Goal: Navigation & Orientation: Find specific page/section

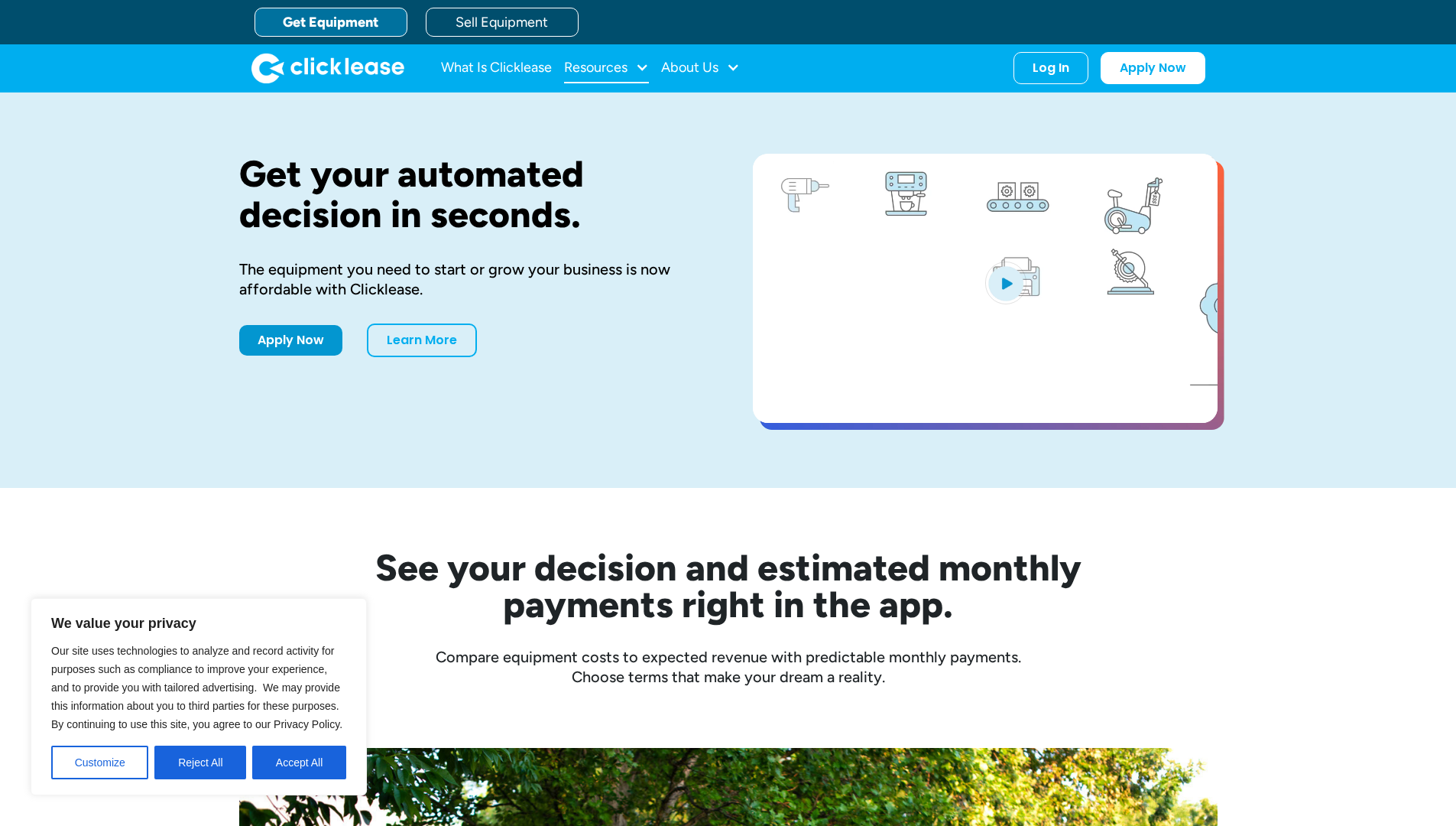
click at [627, 76] on div "Resources" at bounding box center [607, 68] width 85 height 30
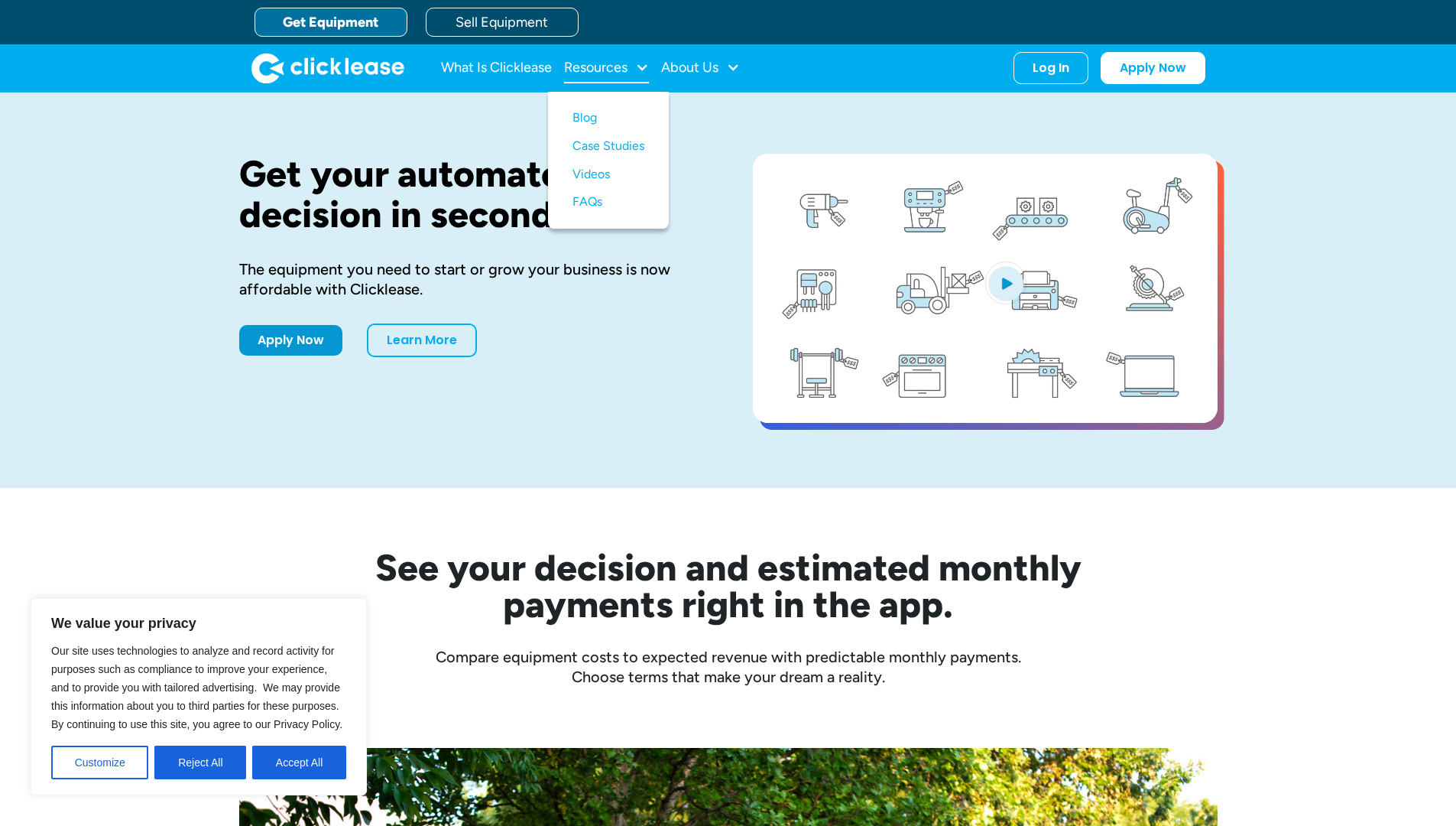
click at [627, 76] on div "Resources" at bounding box center [607, 68] width 85 height 30
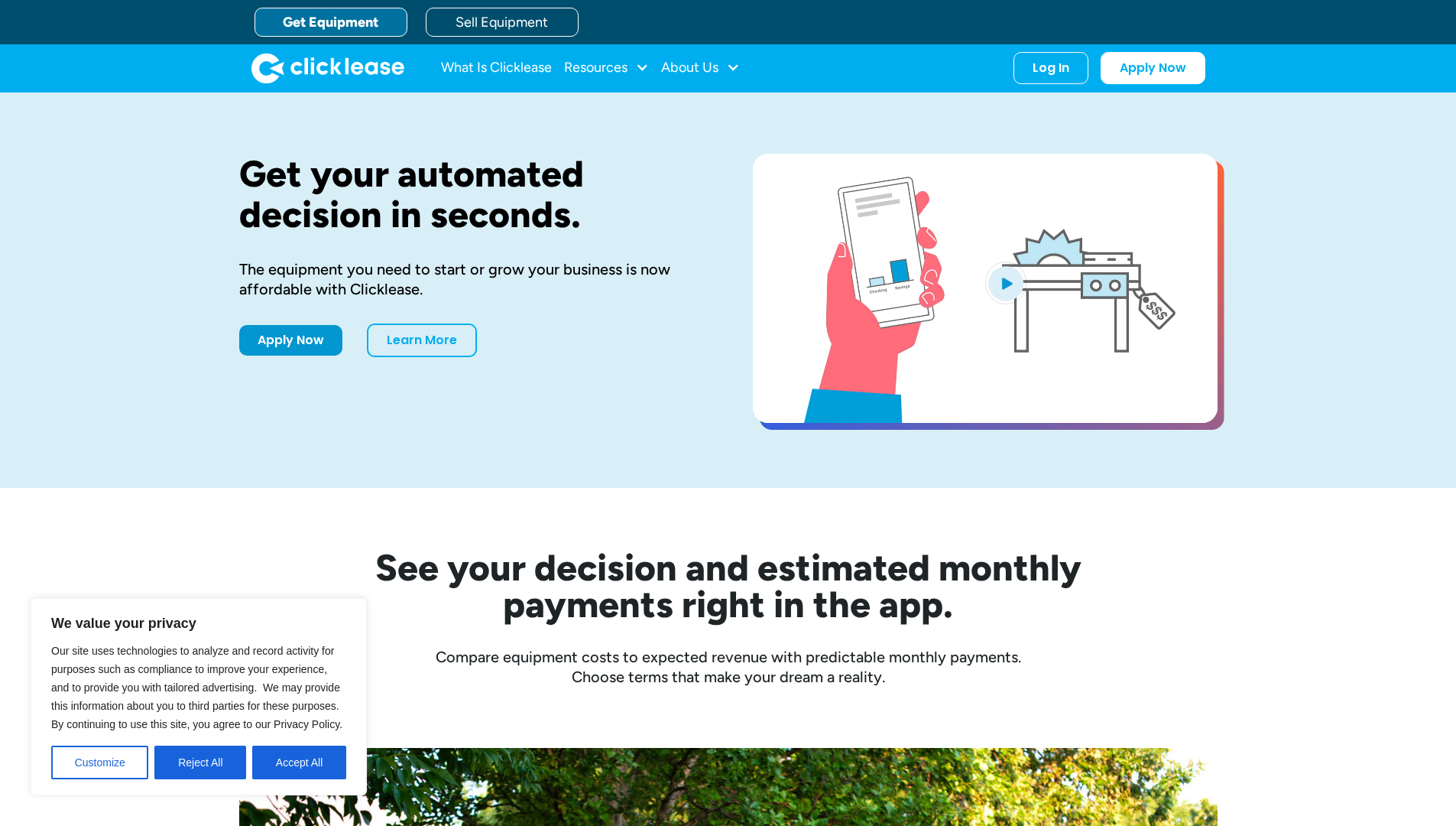
click at [338, 15] on link "Get Equipment" at bounding box center [331, 22] width 153 height 29
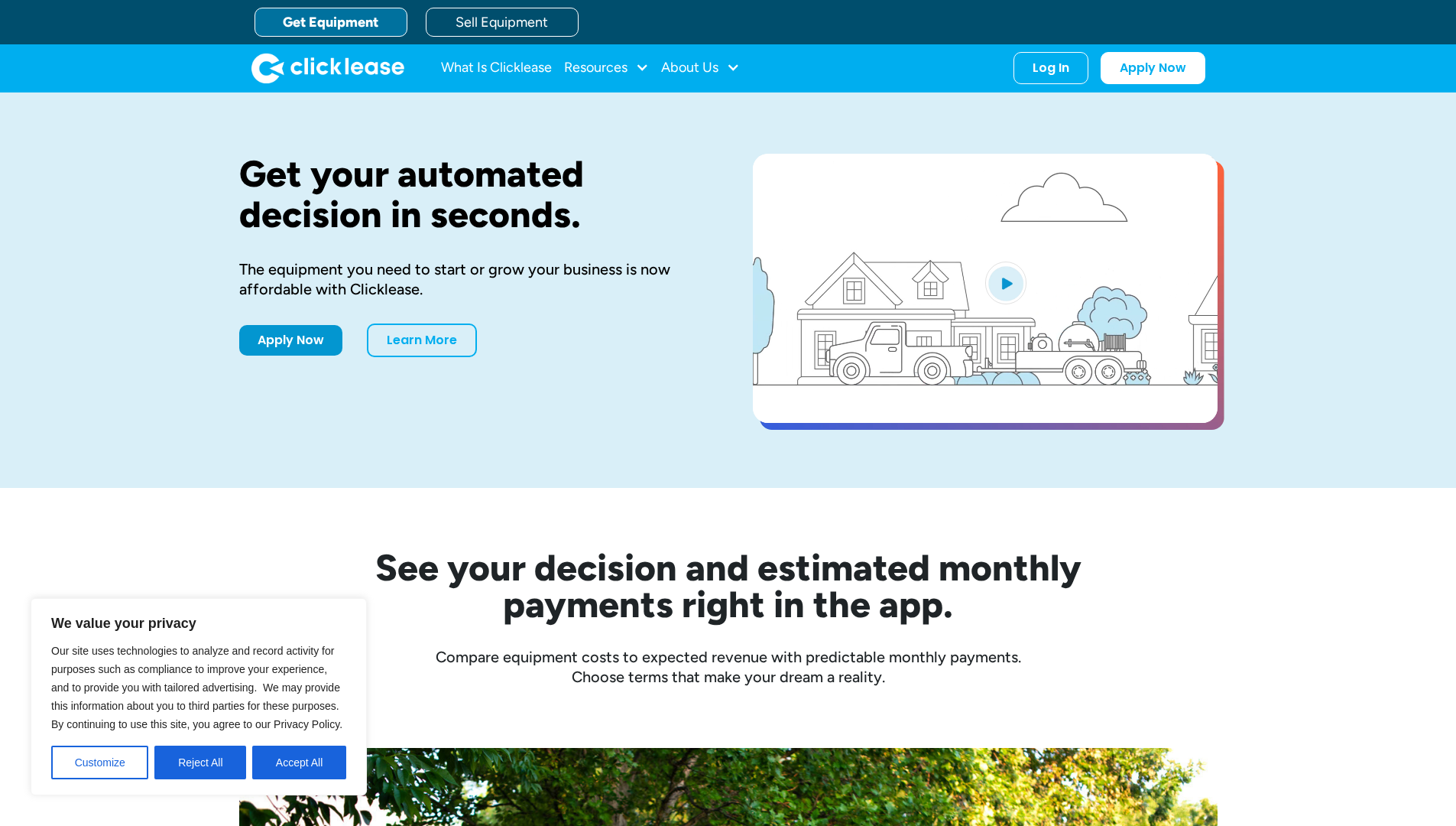
click at [329, 23] on link "Get Equipment" at bounding box center [331, 22] width 153 height 29
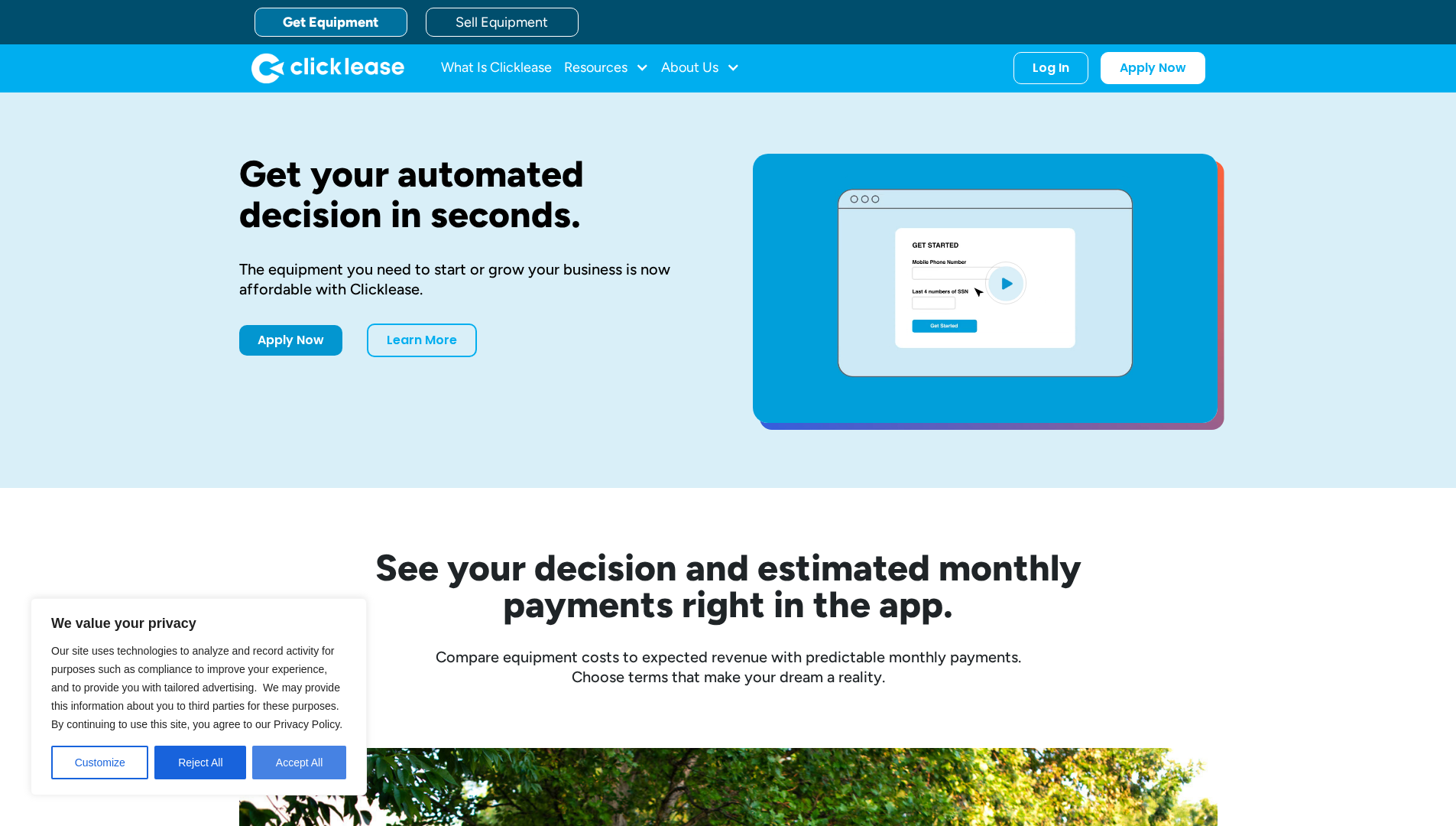
click at [310, 748] on button "Accept All" at bounding box center [299, 762] width 94 height 34
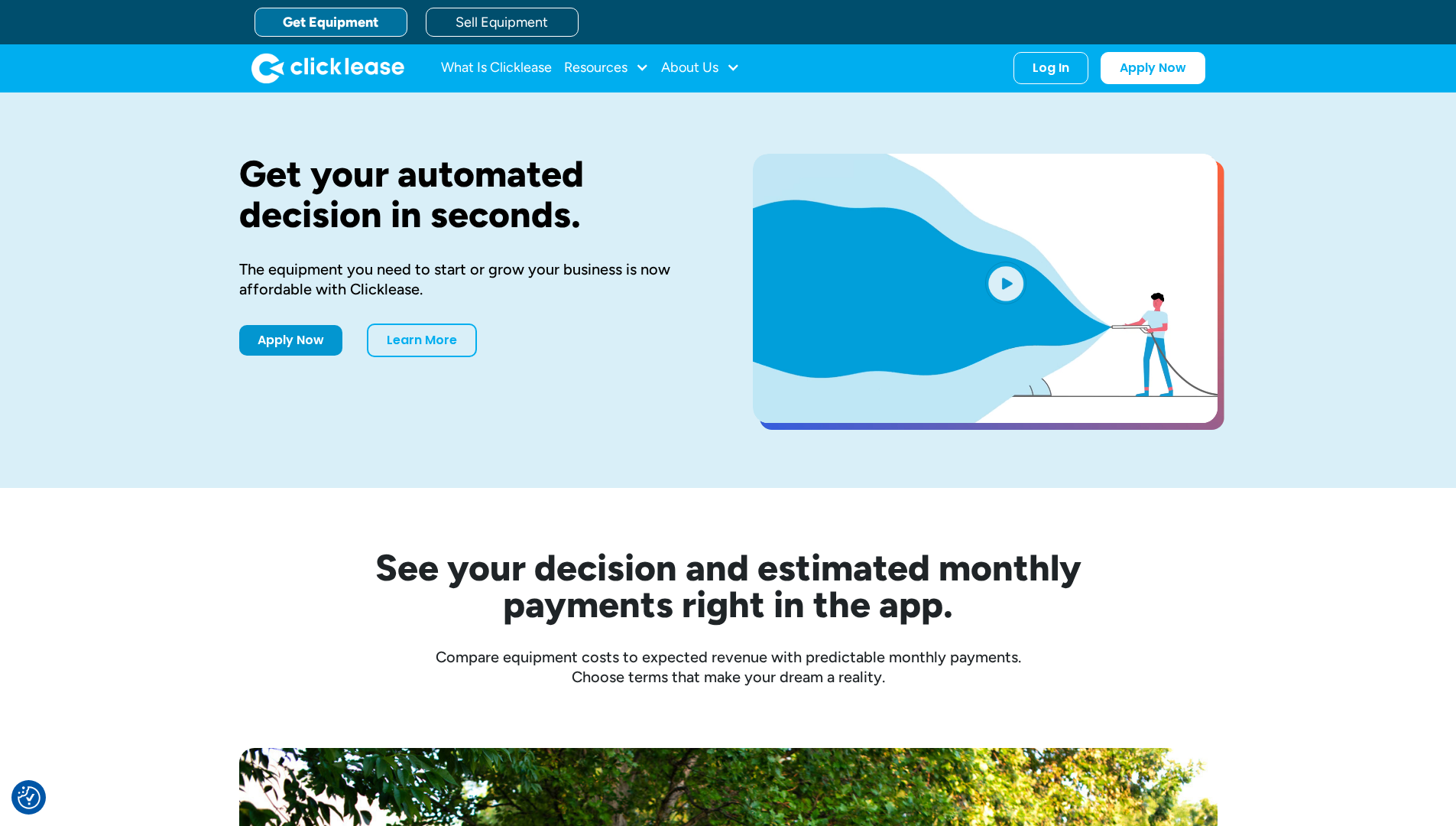
click at [276, 34] on link "Get Equipment" at bounding box center [331, 22] width 153 height 29
